Goal: Task Accomplishment & Management: Manage account settings

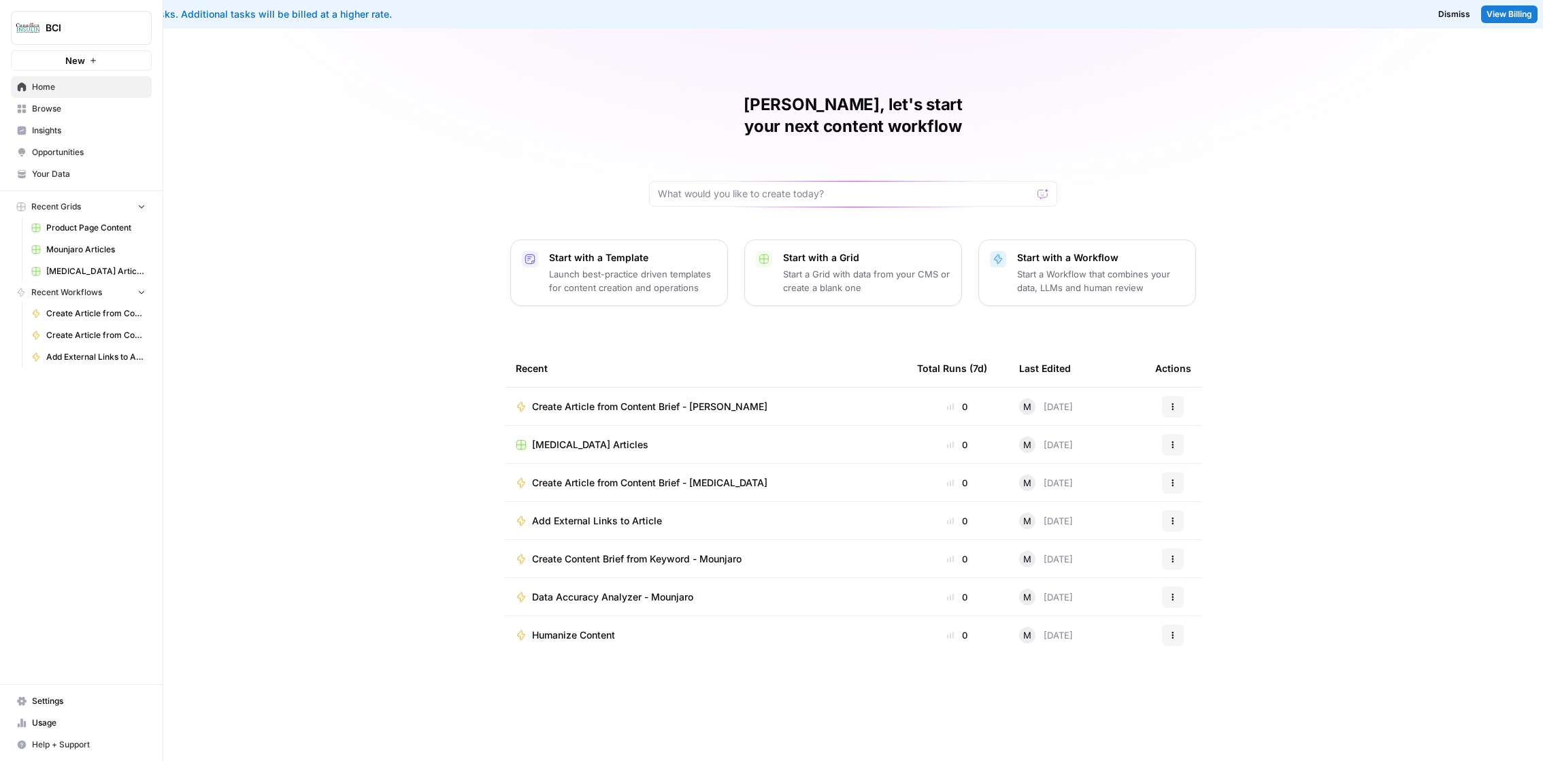
click at [34, 725] on span "Usage" at bounding box center [89, 723] width 114 height 12
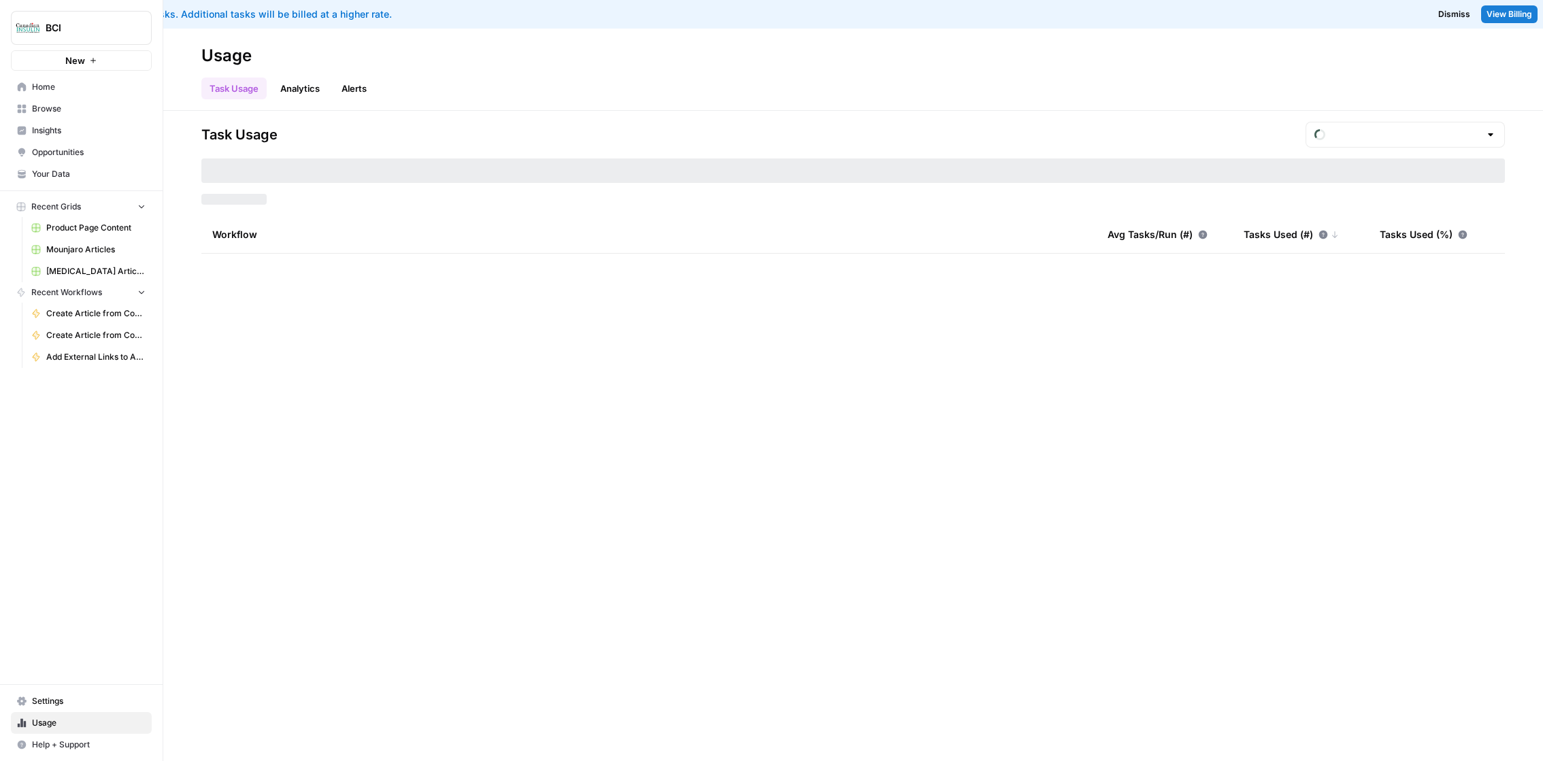
type input "September Overage"
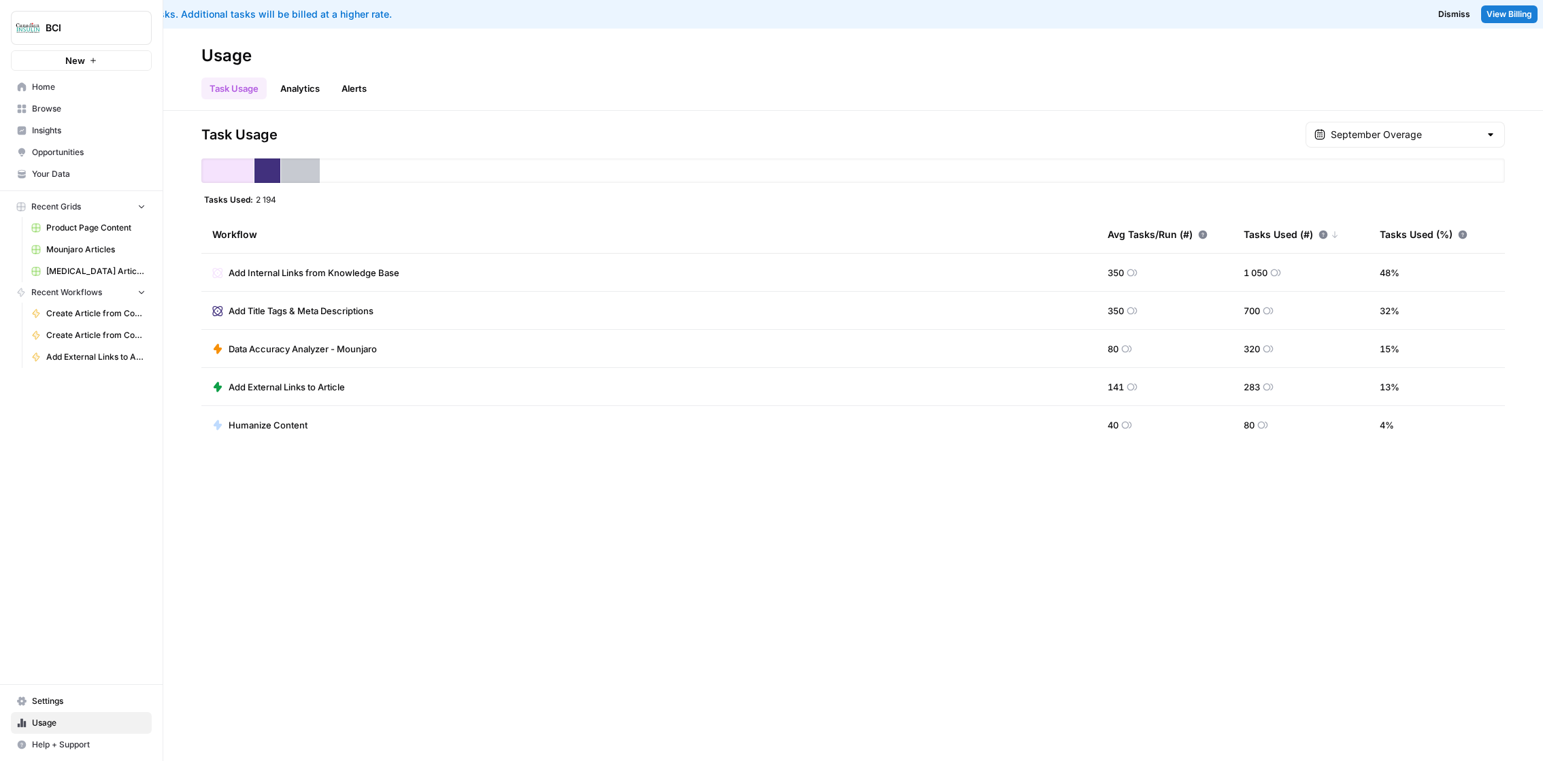
click at [60, 704] on span "Settings" at bounding box center [89, 701] width 114 height 12
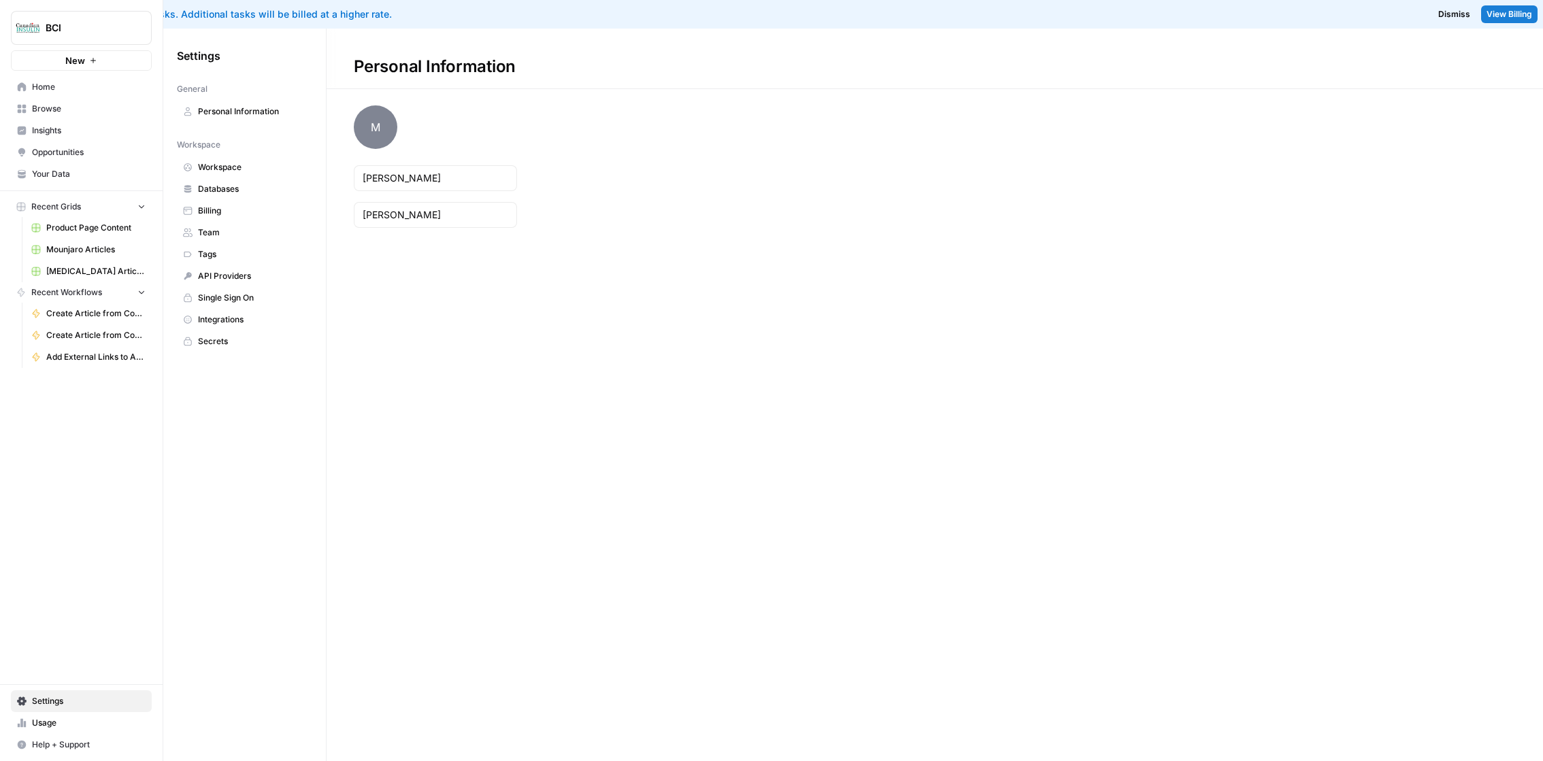
click at [231, 207] on span "Billing" at bounding box center [252, 211] width 108 height 12
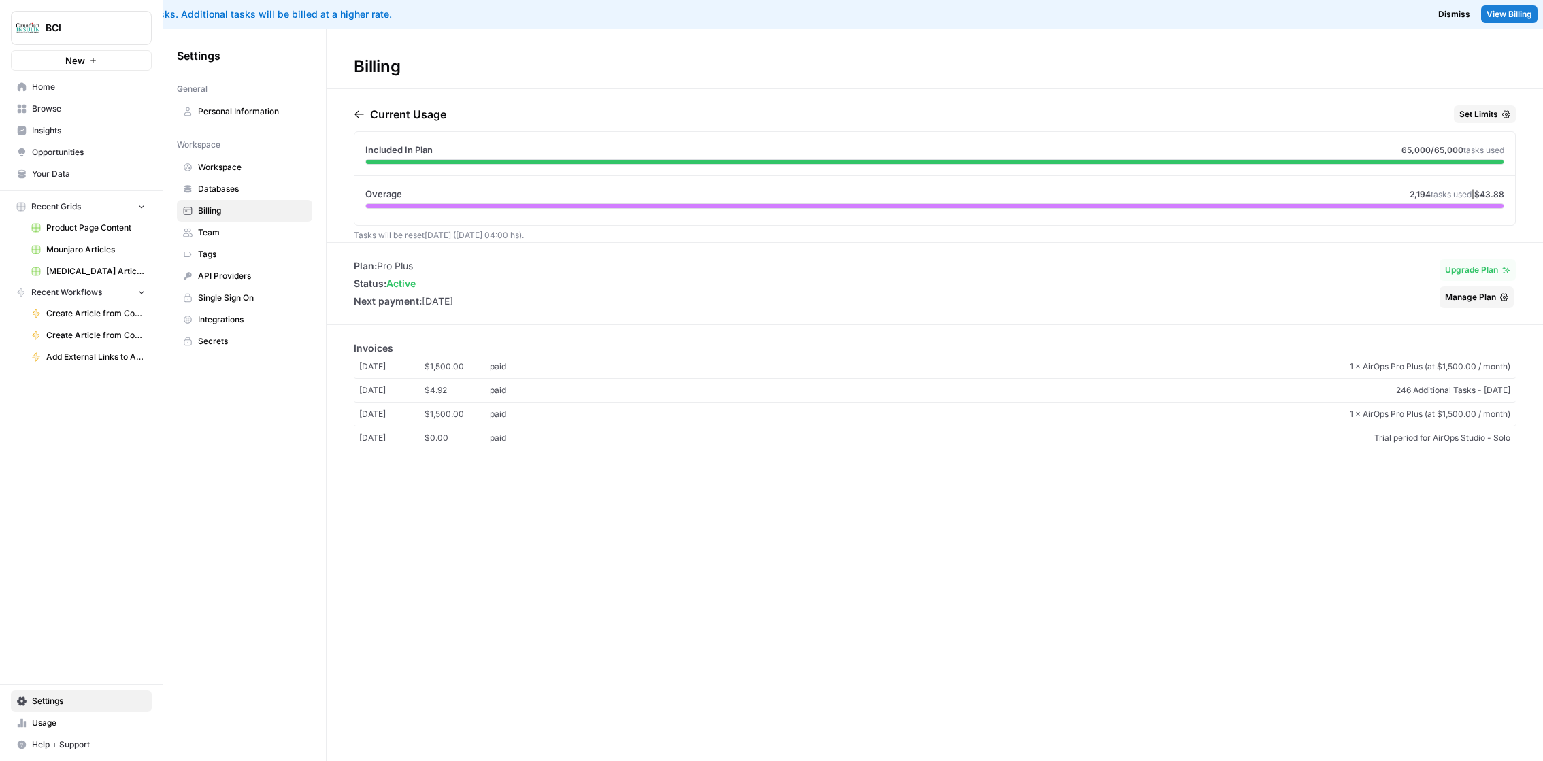
click at [1488, 112] on span "Set Limits" at bounding box center [1478, 114] width 39 height 12
